Goal: Find specific page/section: Find specific page/section

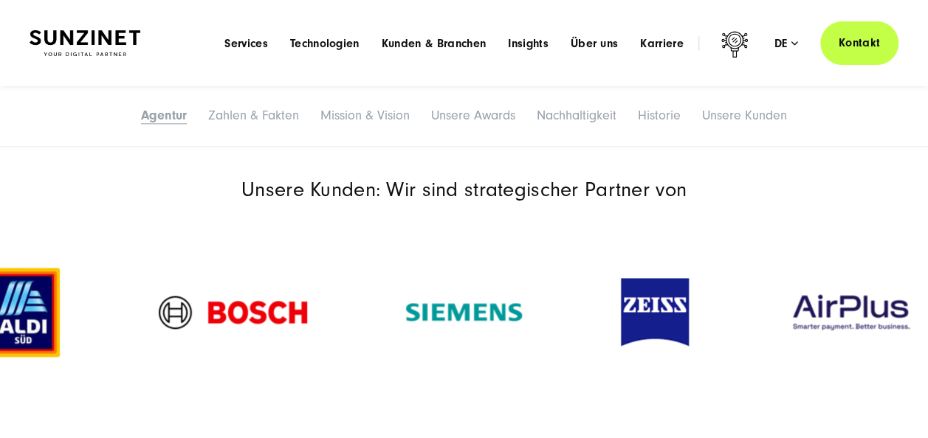
scroll to position [738, 0]
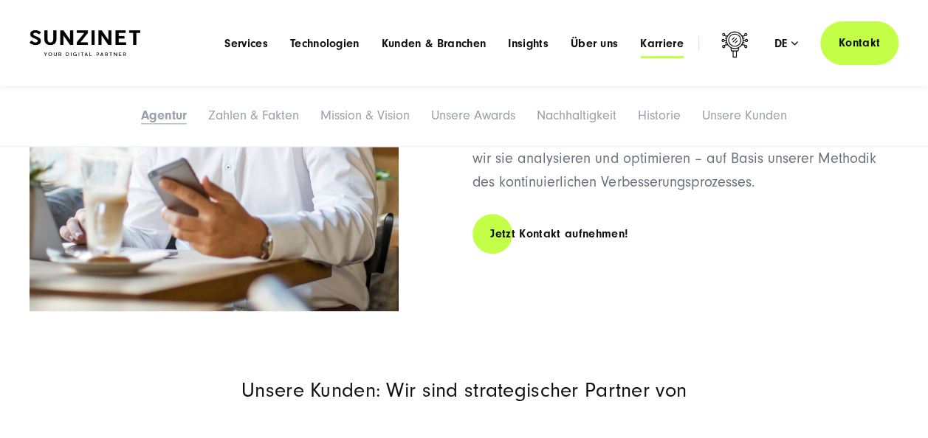
click at [658, 46] on span "Karriere" at bounding box center [662, 43] width 44 height 15
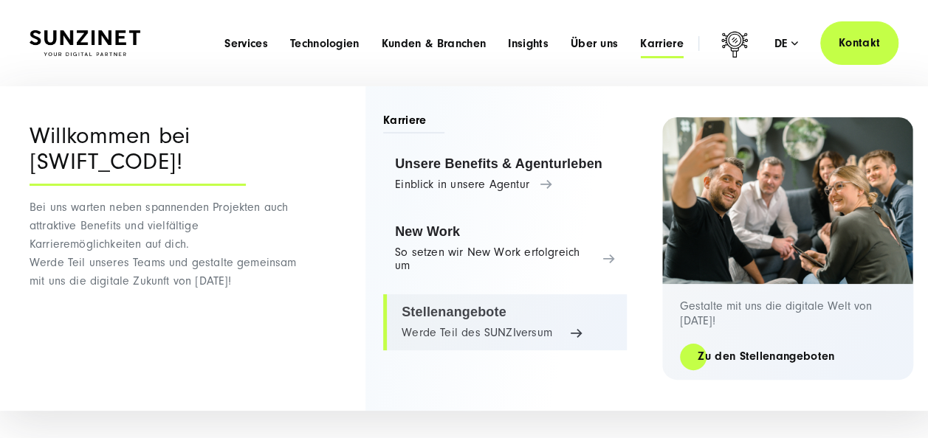
click at [436, 316] on link "Stellenangebote Werde Teil des SUNZIversum" at bounding box center [505, 323] width 244 height 56
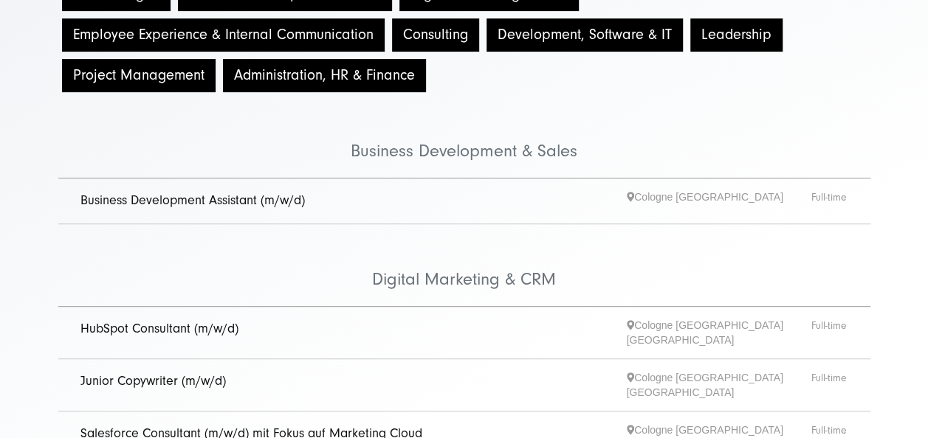
scroll to position [295, 0]
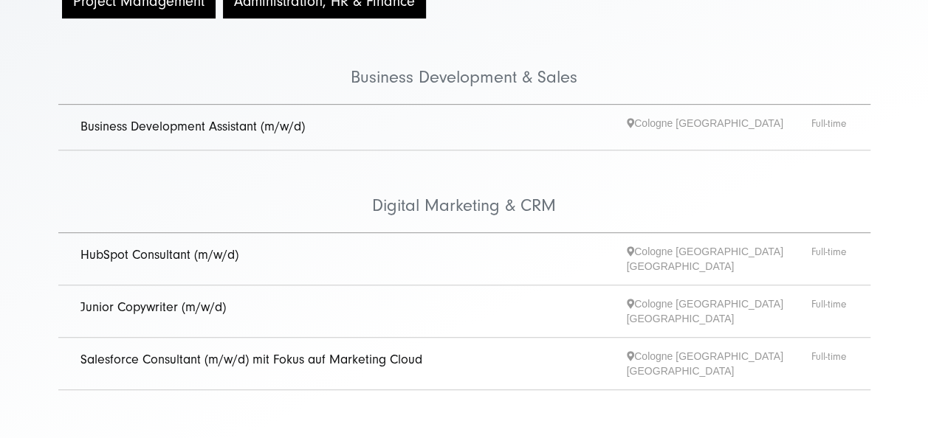
click at [170, 300] on link "Junior Copywriter (m/w/d)" at bounding box center [152, 308] width 145 height 16
